Goal: Task Accomplishment & Management: Complete application form

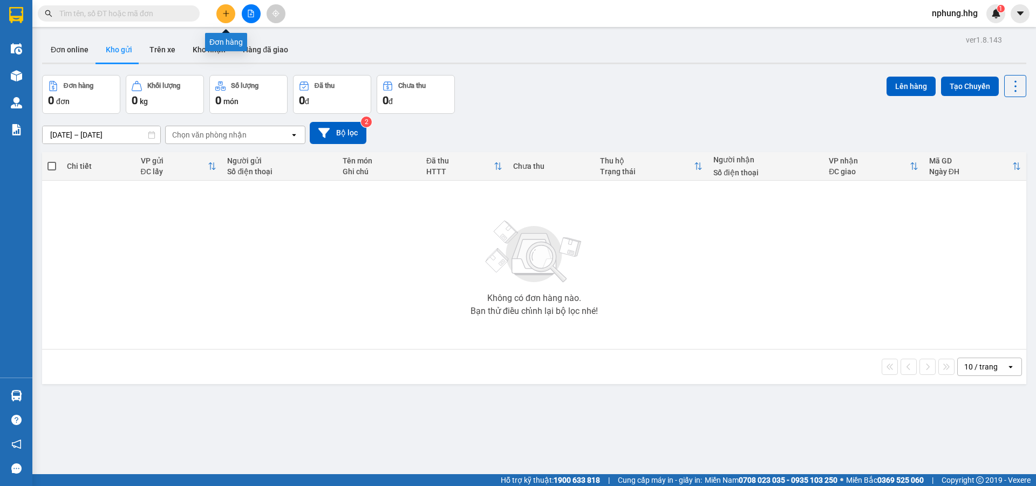
click at [229, 15] on icon "plus" at bounding box center [226, 14] width 8 height 8
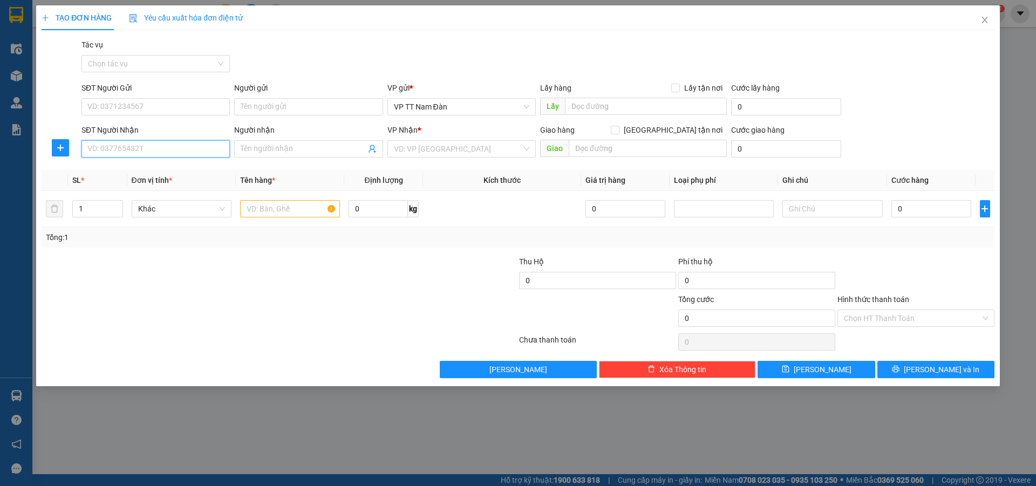
click at [163, 152] on input "SĐT Người Nhận" at bounding box center [155, 148] width 148 height 17
type input "0918304114"
click at [458, 146] on input "search" at bounding box center [458, 149] width 128 height 16
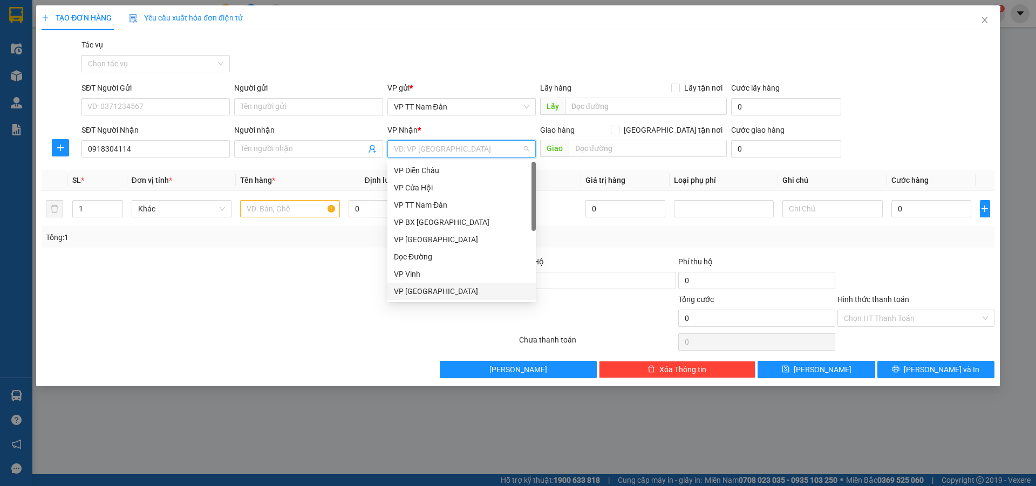
click at [413, 294] on div "VP [GEOGRAPHIC_DATA]" at bounding box center [461, 291] width 135 height 12
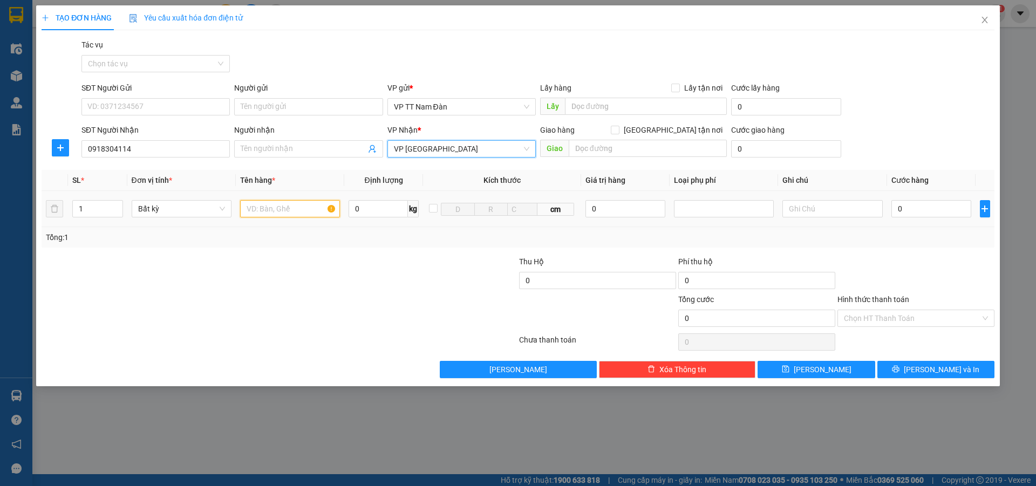
click at [294, 209] on input "text" at bounding box center [290, 208] width 100 height 17
type input "c.t"
click at [907, 210] on input "0" at bounding box center [931, 208] width 80 height 17
type input "8"
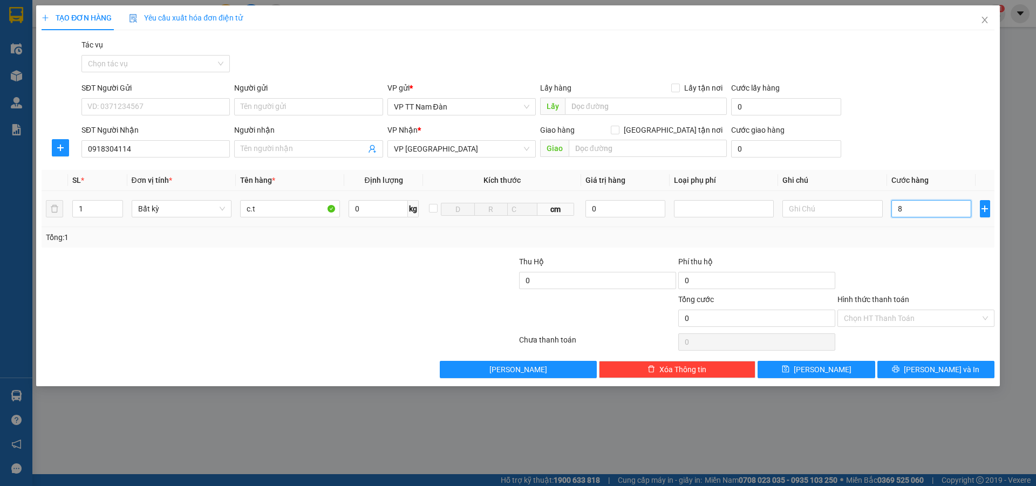
type input "8"
type input "80"
type input "800"
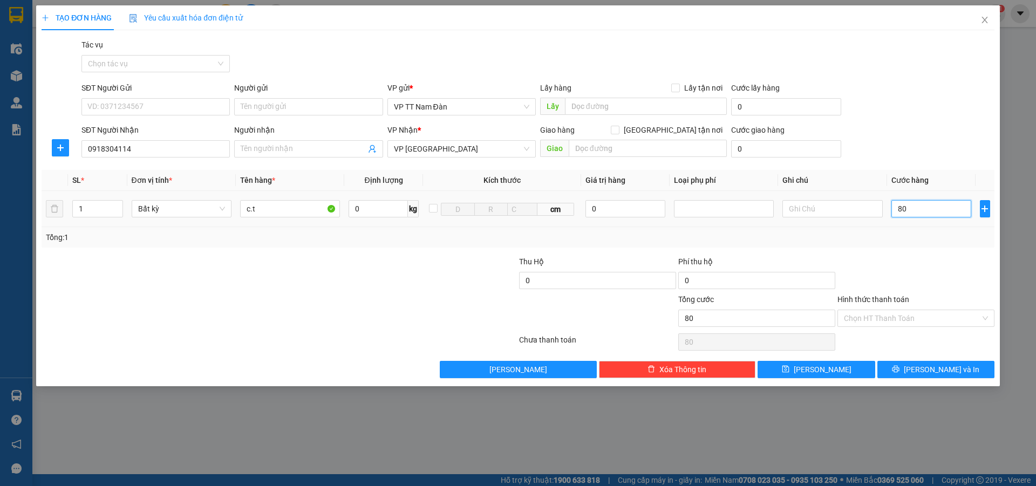
type input "800"
type input "8.000"
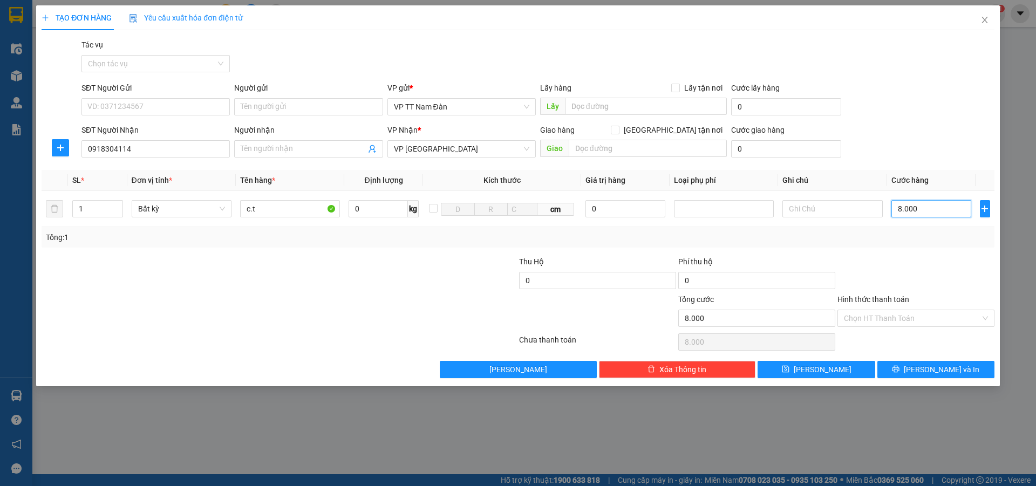
type input "80.000"
click at [942, 369] on span "[PERSON_NAME] và In" at bounding box center [942, 370] width 76 height 12
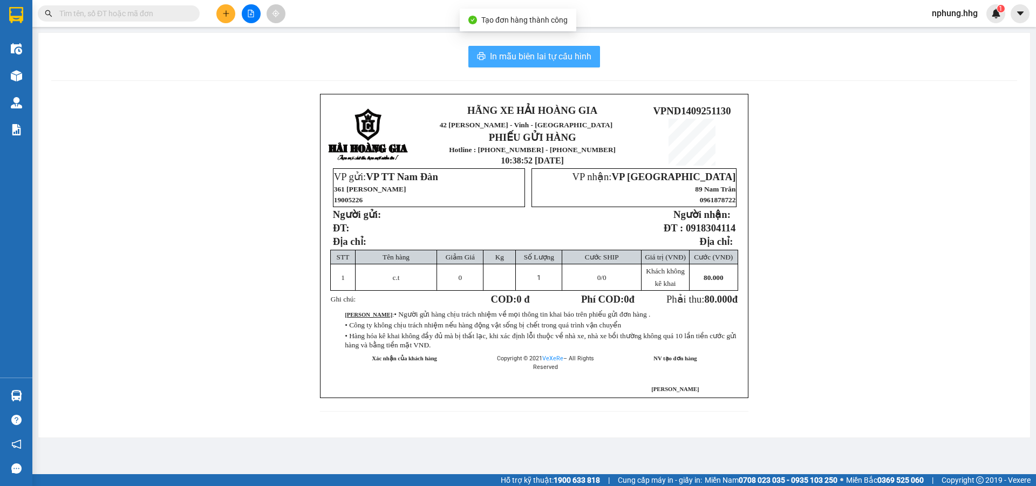
click at [525, 58] on span "In mẫu biên lai tự cấu hình" at bounding box center [540, 56] width 101 height 13
